Goal: Complete application form

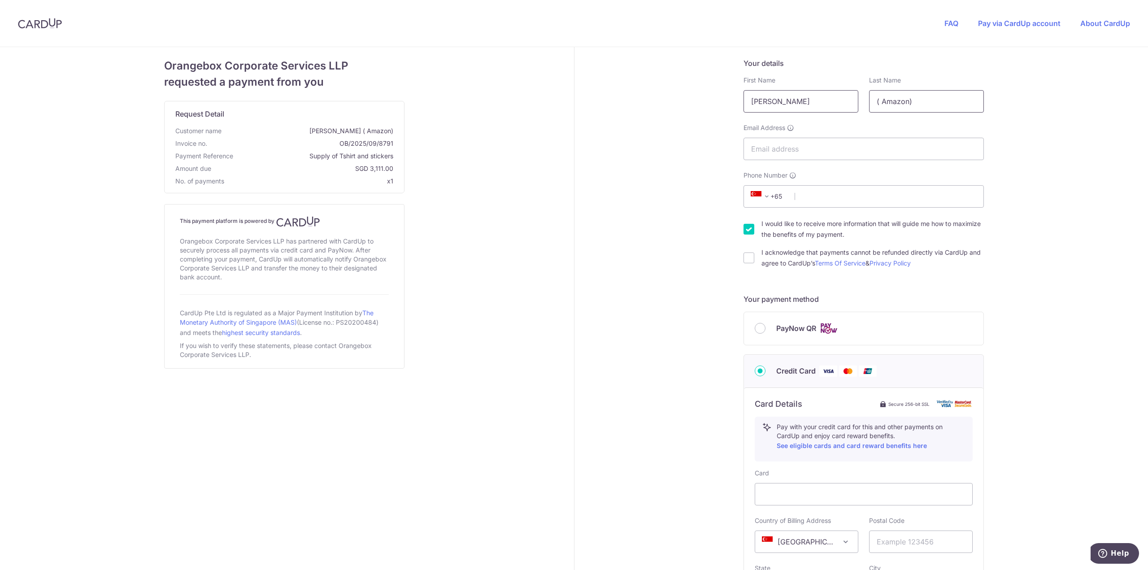
drag, startPoint x: 932, startPoint y: 94, endPoint x: 850, endPoint y: 104, distance: 82.2
click at [850, 104] on div "First Name [PERSON_NAME] Last Name ( Amazon)" at bounding box center [863, 94] width 251 height 37
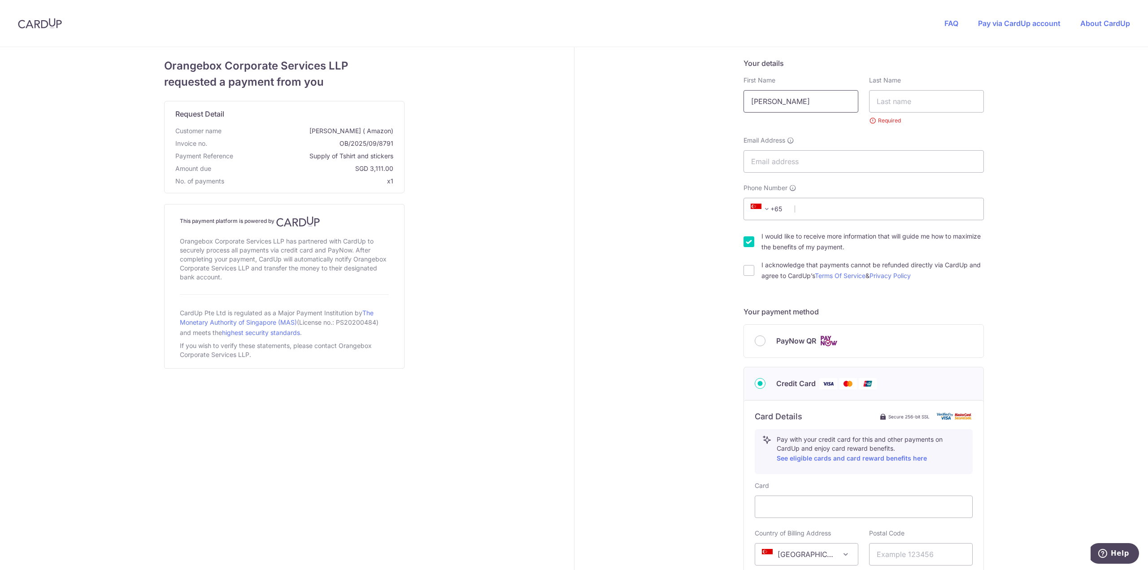
drag, startPoint x: 805, startPoint y: 104, endPoint x: 772, endPoint y: 110, distance: 34.1
click at [772, 110] on input "[PERSON_NAME]" at bounding box center [800, 101] width 115 height 22
type input "[PERSON_NAME]"
click at [933, 104] on input "text" at bounding box center [926, 101] width 115 height 22
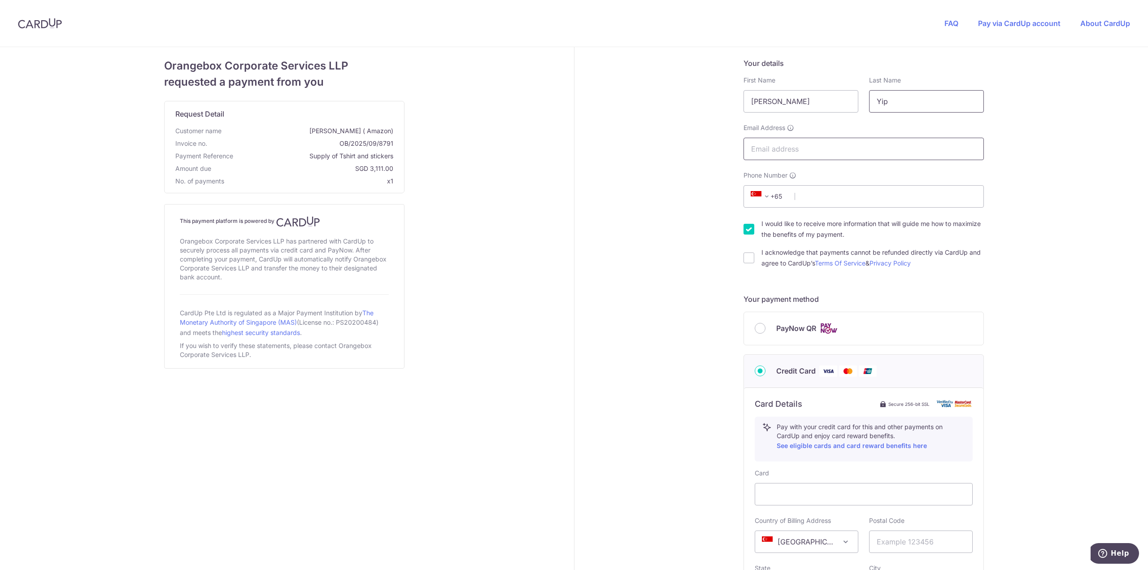
type input "Yip"
click at [909, 151] on input "Email Address" at bounding box center [863, 149] width 240 height 22
type input "[PERSON_NAME][EMAIL_ADDRESS][DOMAIN_NAME]"
click at [881, 208] on div "Your details First Name [PERSON_NAME] Last Name [PERSON_NAME] Required Email Ad…" at bounding box center [863, 163] width 240 height 211
click at [883, 204] on input "Phone Number" at bounding box center [863, 196] width 240 height 22
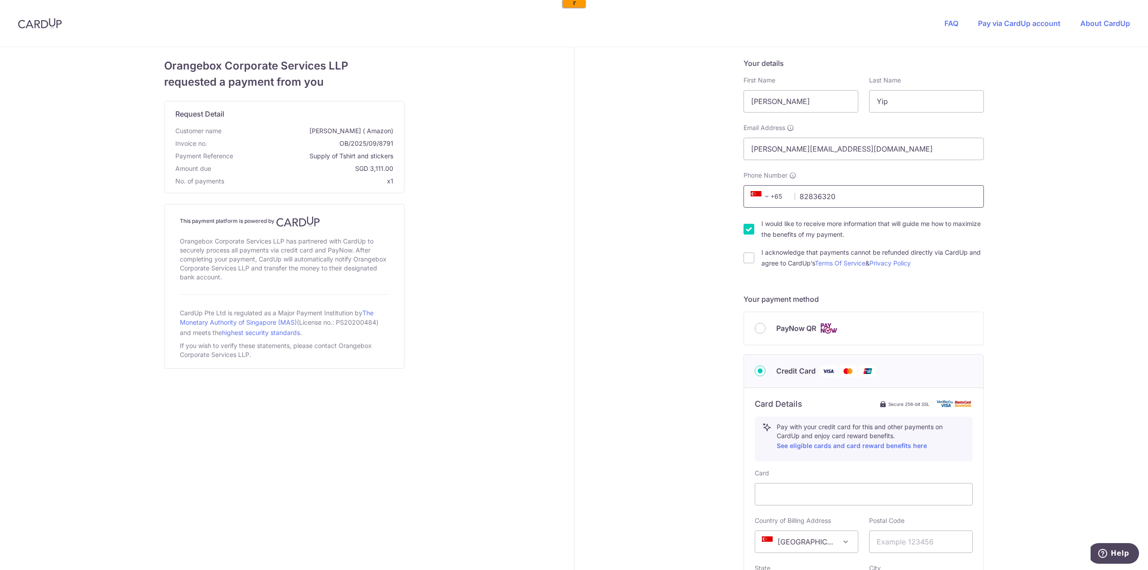
type input "82836320"
click at [743, 234] on input "I would like to receive more information that will guide me how to maximize the…" at bounding box center [748, 229] width 11 height 11
checkbox input "false"
click at [746, 259] on input "I acknowledge that payments cannot be refunded directly via CardUp and agree to…" at bounding box center [748, 257] width 11 height 11
checkbox input "true"
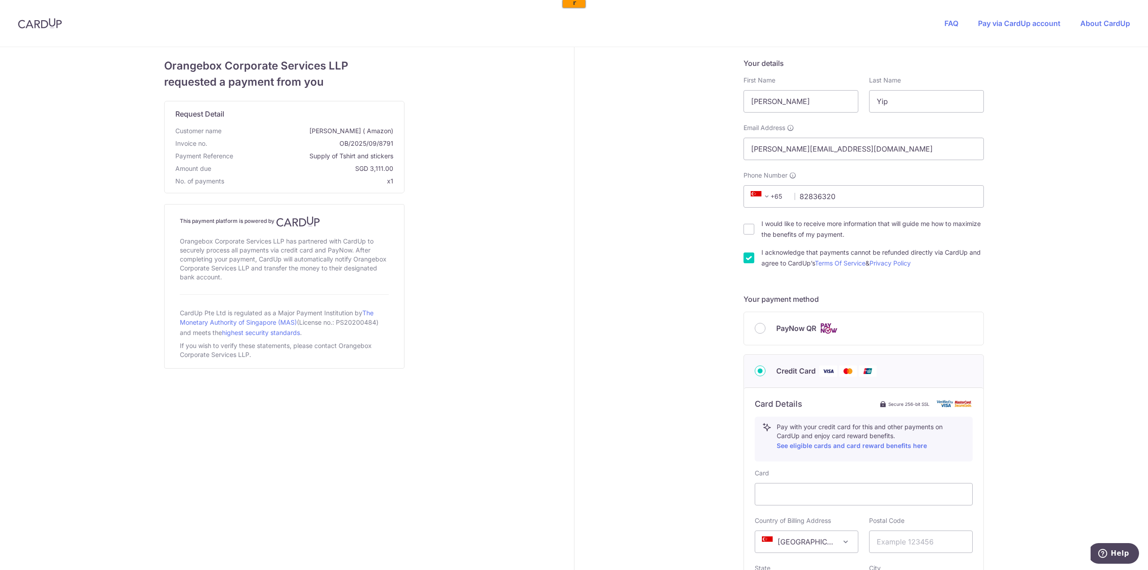
click at [705, 276] on div "Your details First Name [PERSON_NAME] Last Name [PERSON_NAME] Required Email Ad…" at bounding box center [863, 407] width 579 height 721
